Goal: Check status: Check status

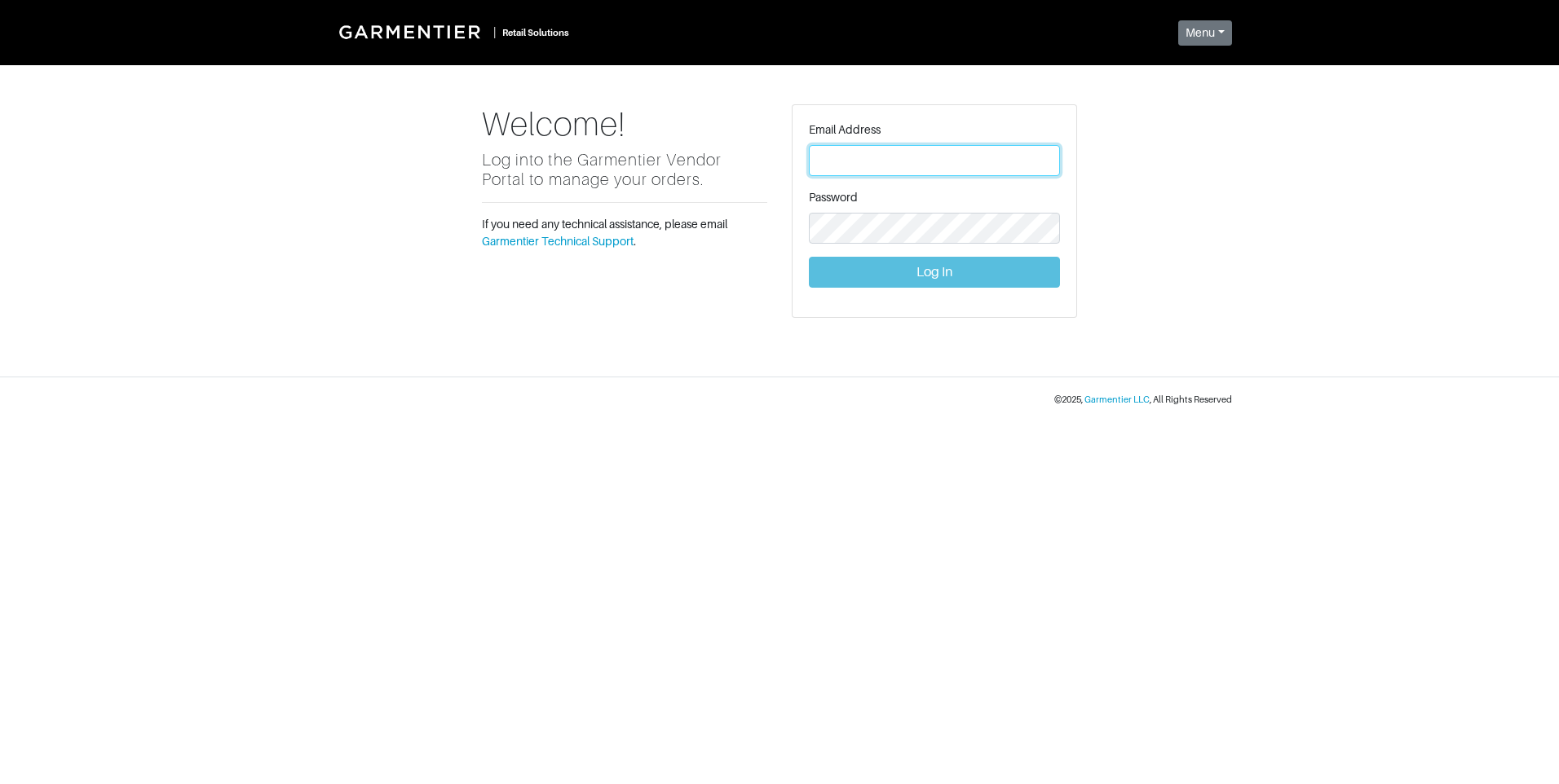
type input "[PERSON_NAME][EMAIL_ADDRESS][DOMAIN_NAME]"
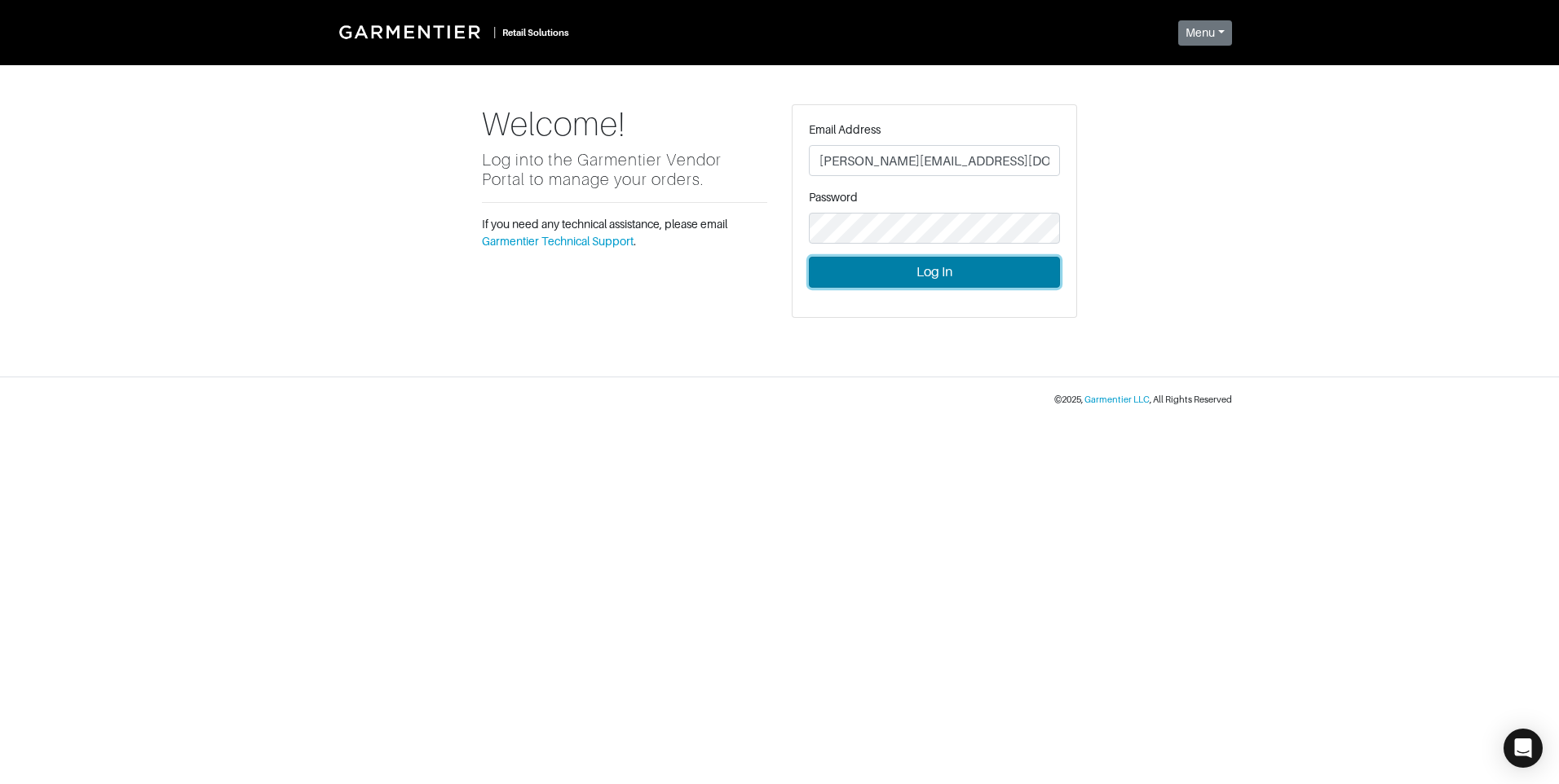
click at [930, 273] on button "Log In" at bounding box center [934, 273] width 251 height 31
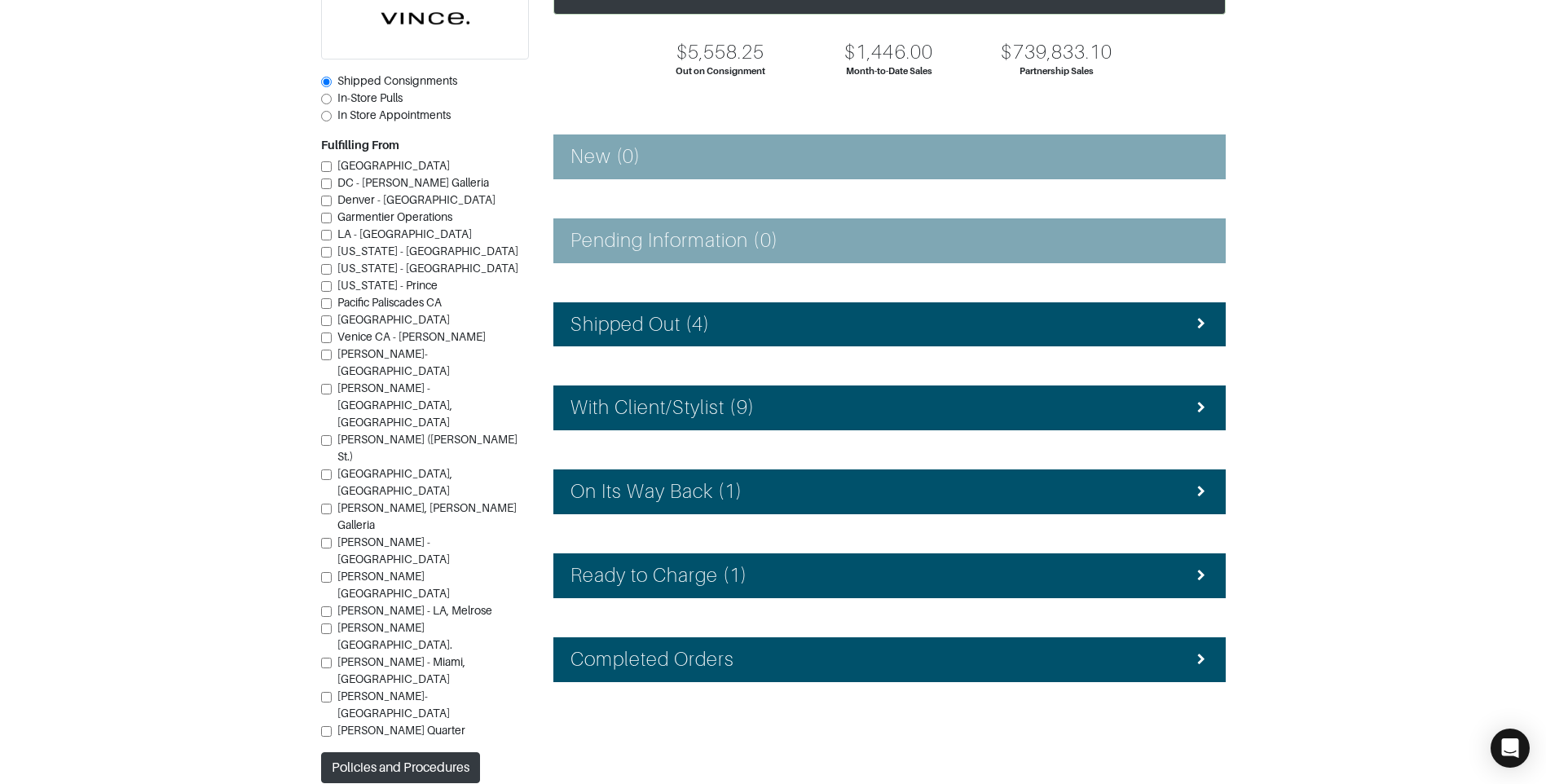
scroll to position [146, 0]
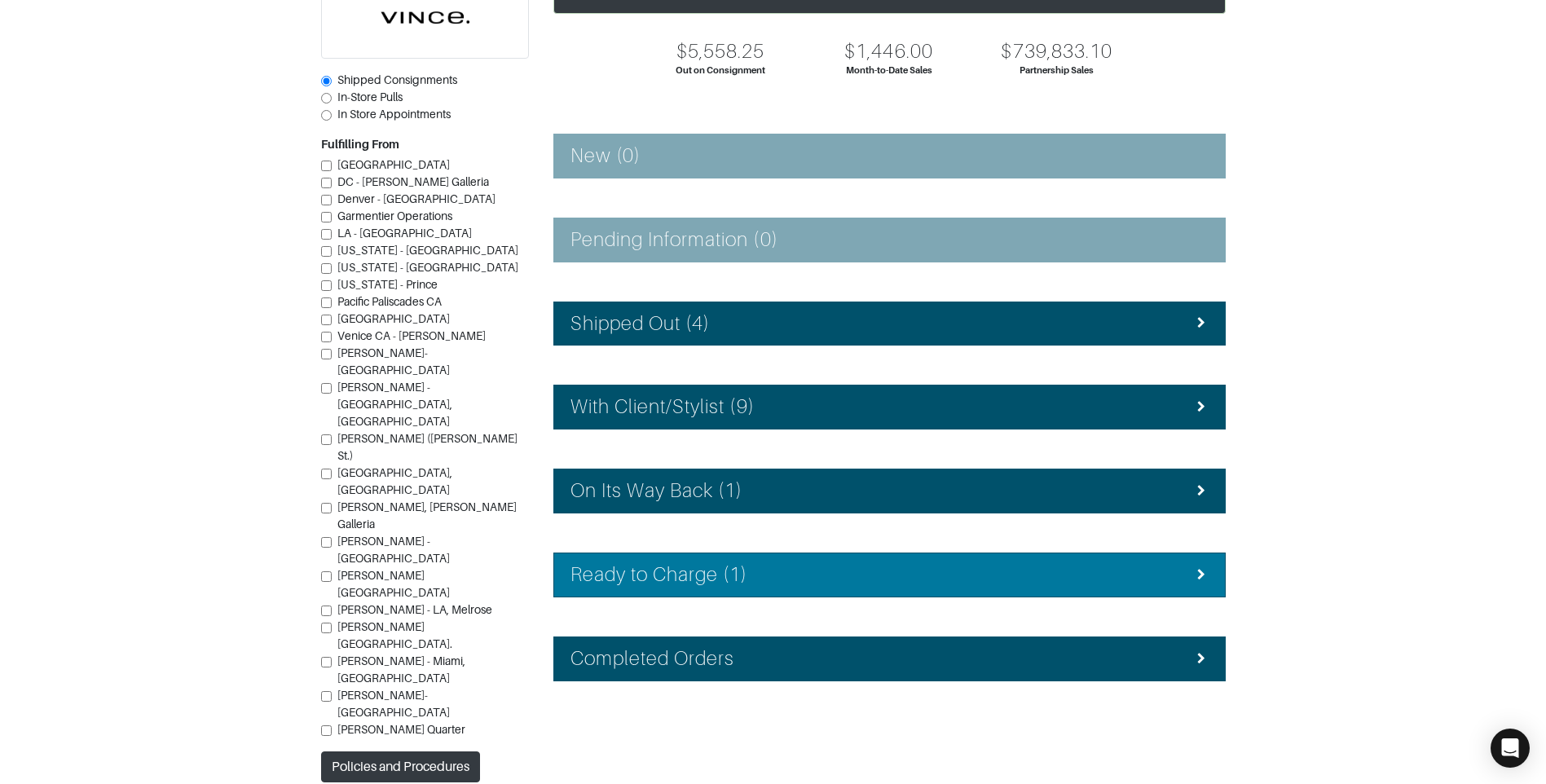
click at [861, 567] on div "Ready to Charge (1)" at bounding box center [890, 576] width 638 height 24
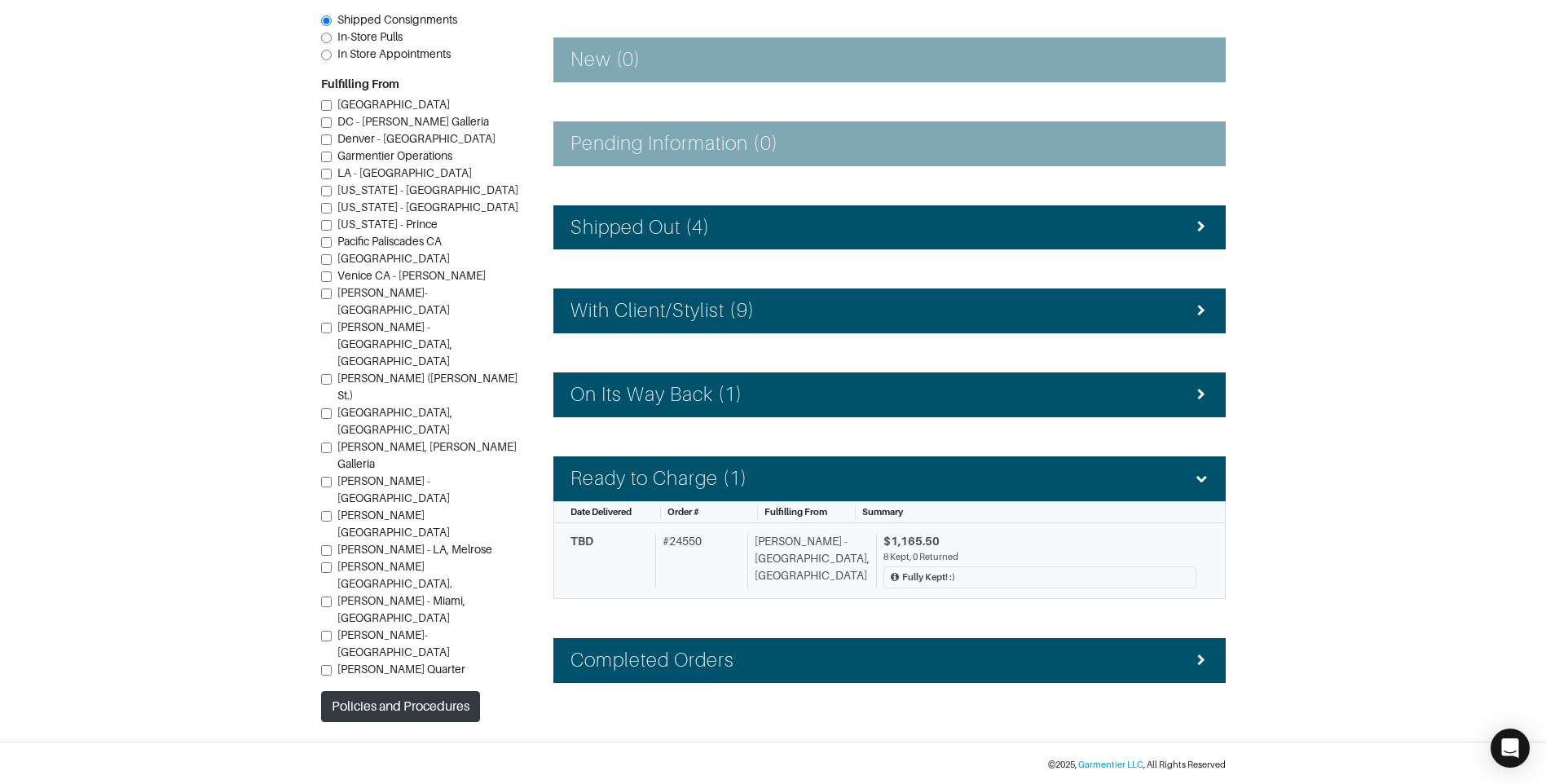
scroll to position [244, 0]
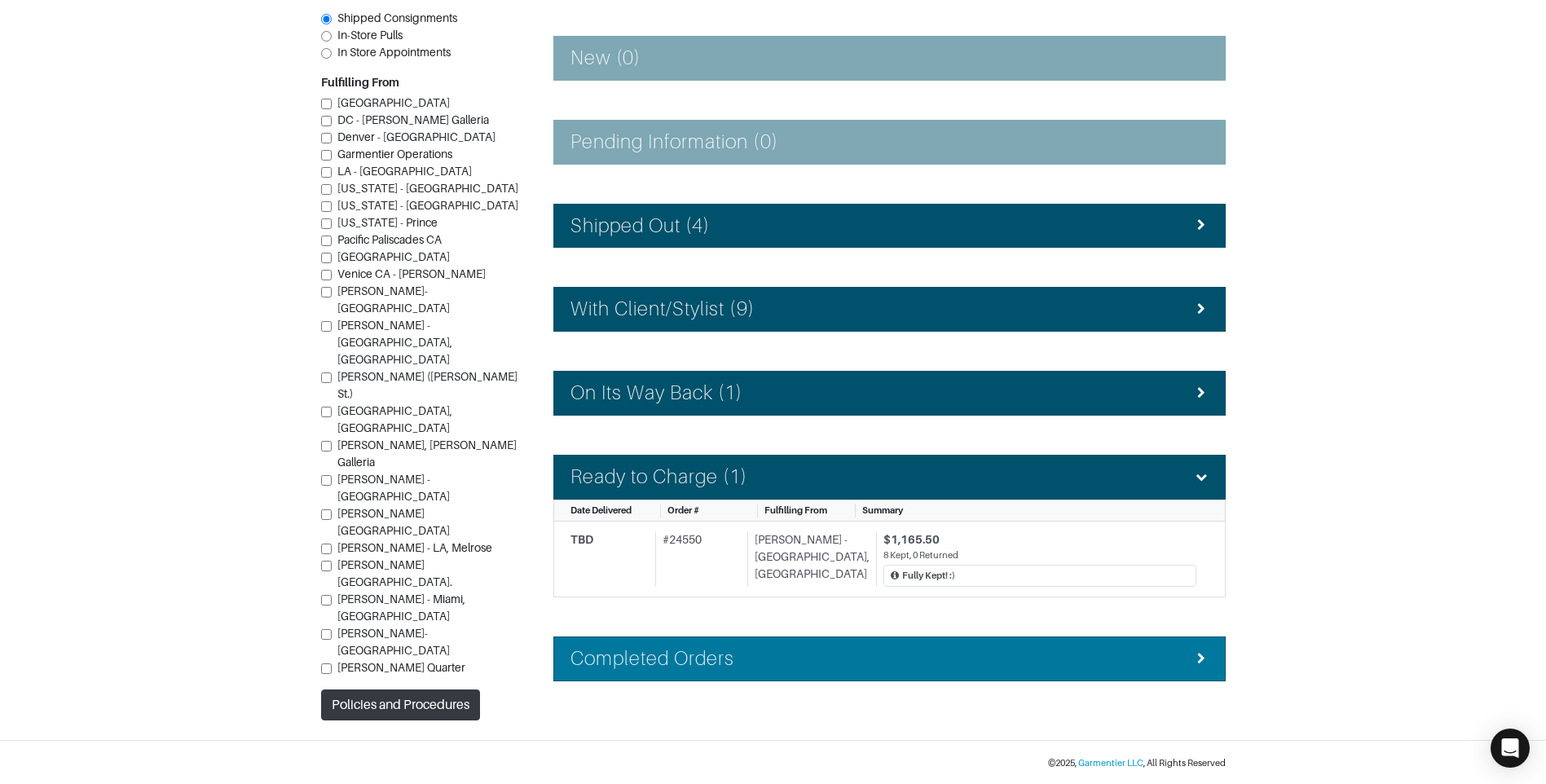
click at [864, 663] on div "Completed Orders" at bounding box center [890, 659] width 638 height 24
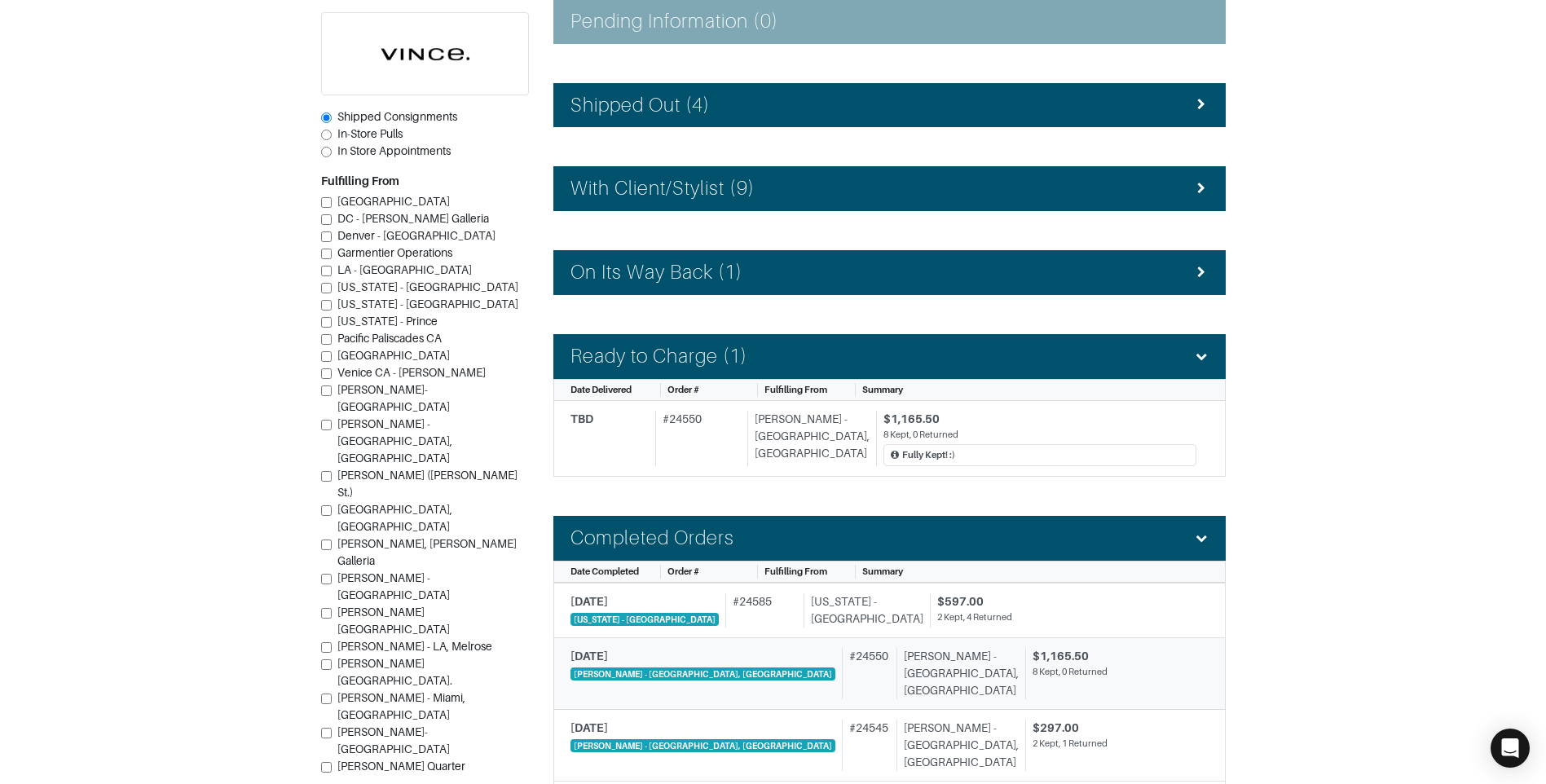
scroll to position [325, 0]
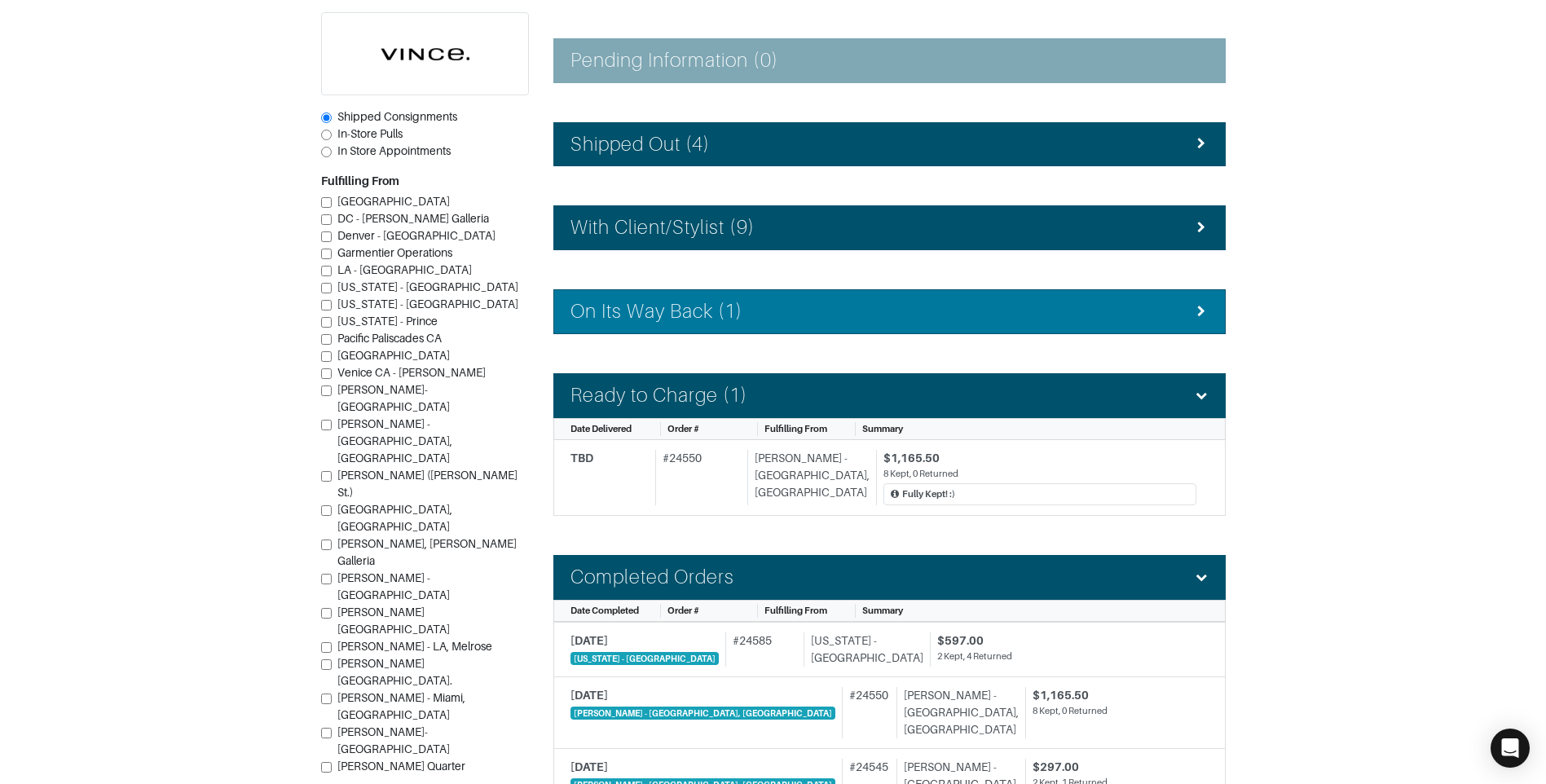
click at [846, 310] on div "On Its Way Back (1)" at bounding box center [890, 312] width 638 height 24
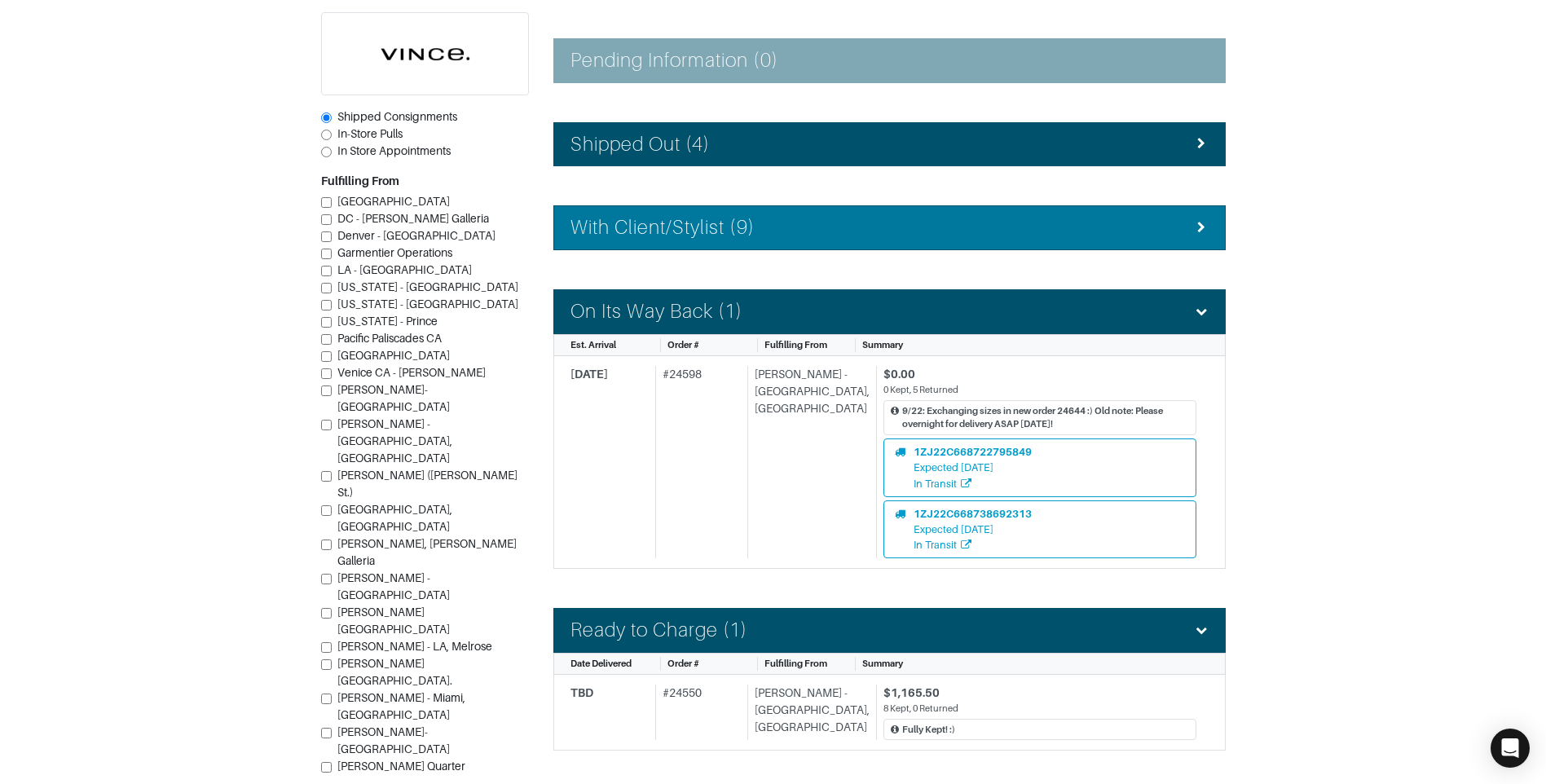
click at [841, 237] on div "With Client/Stylist (9)" at bounding box center [890, 228] width 638 height 24
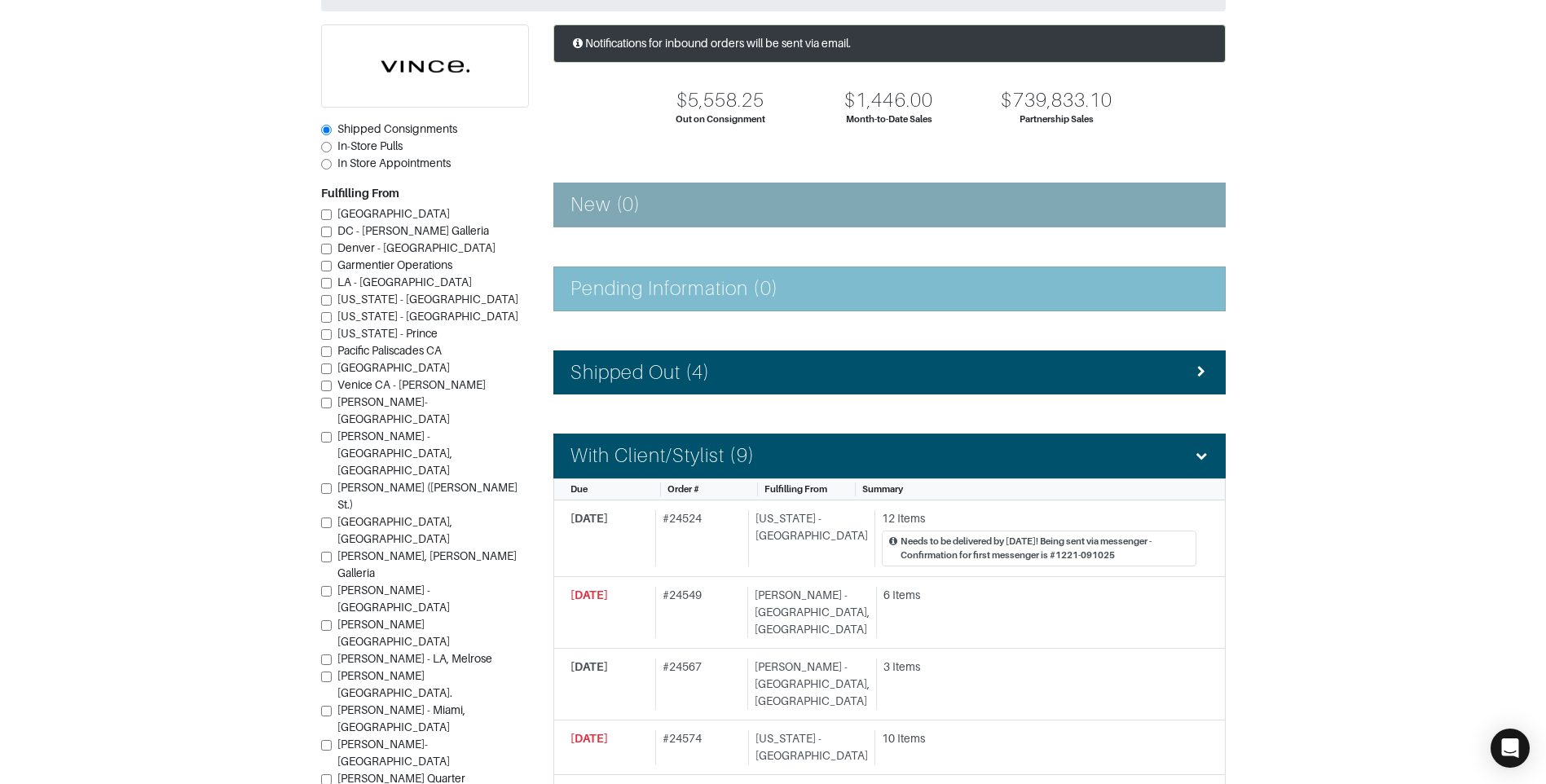
scroll to position [81, 0]
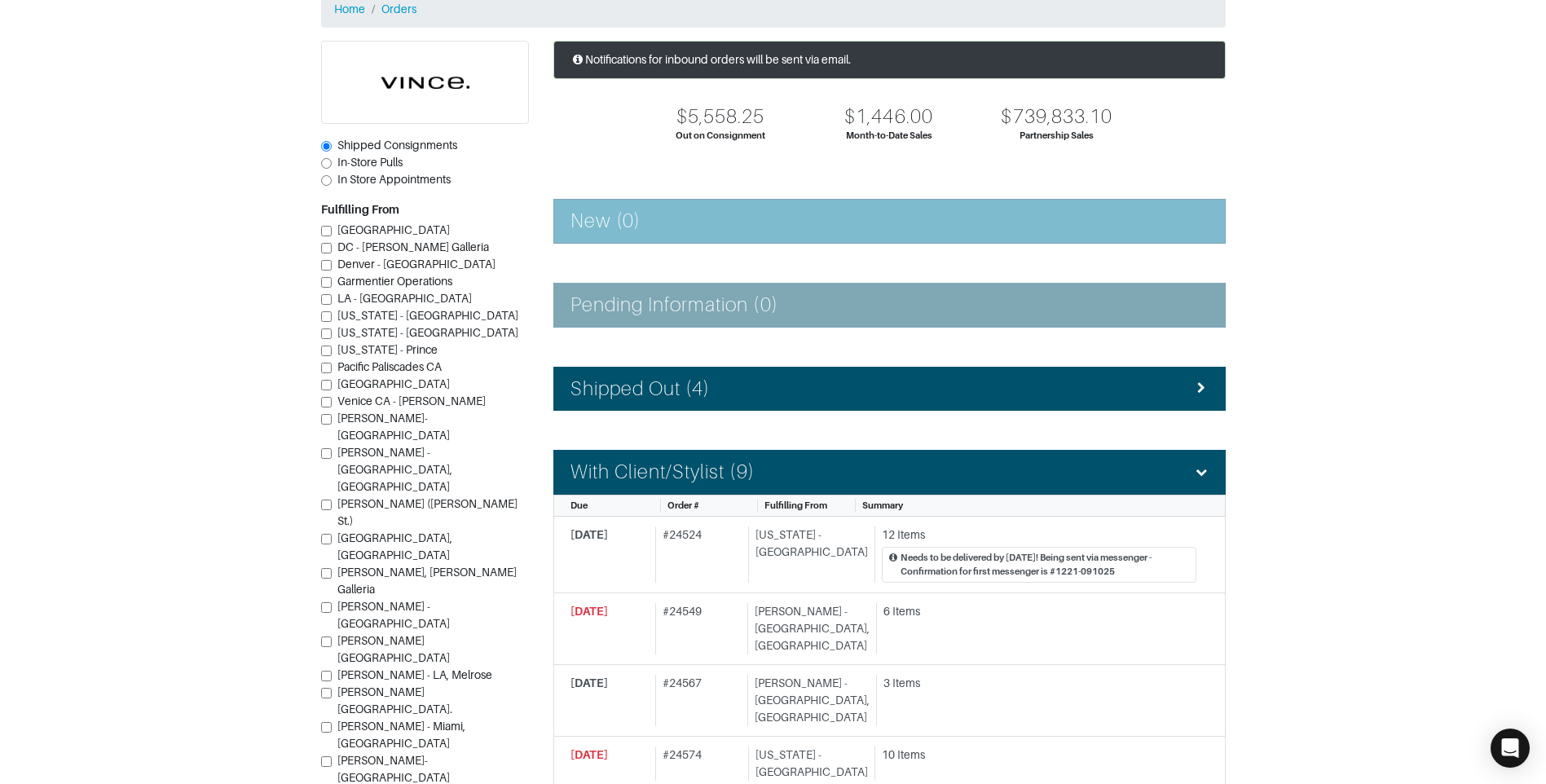
click at [739, 213] on div "New (0)" at bounding box center [890, 221] width 638 height 24
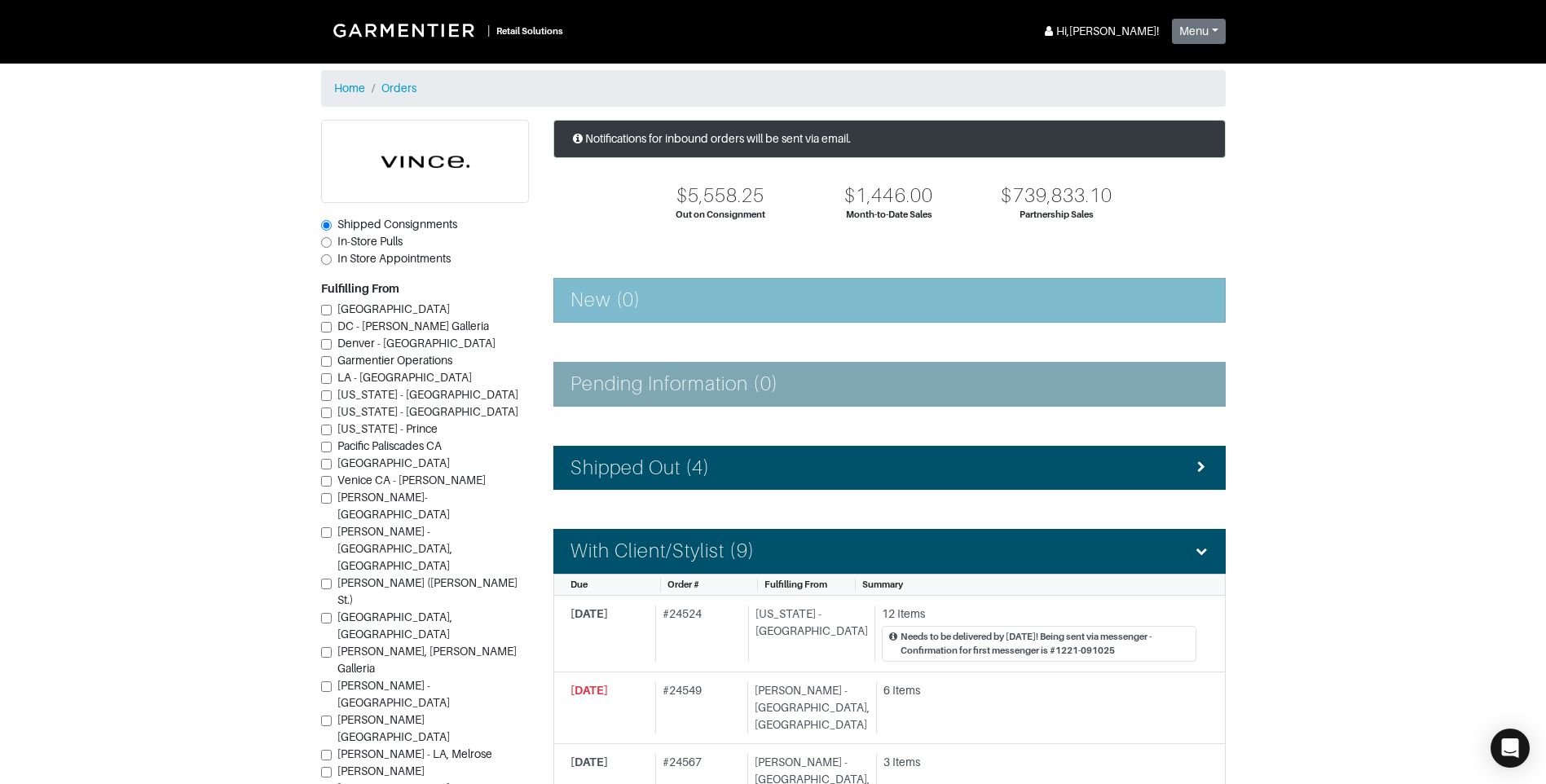
scroll to position [0, 0]
